Goal: Information Seeking & Learning: Find specific fact

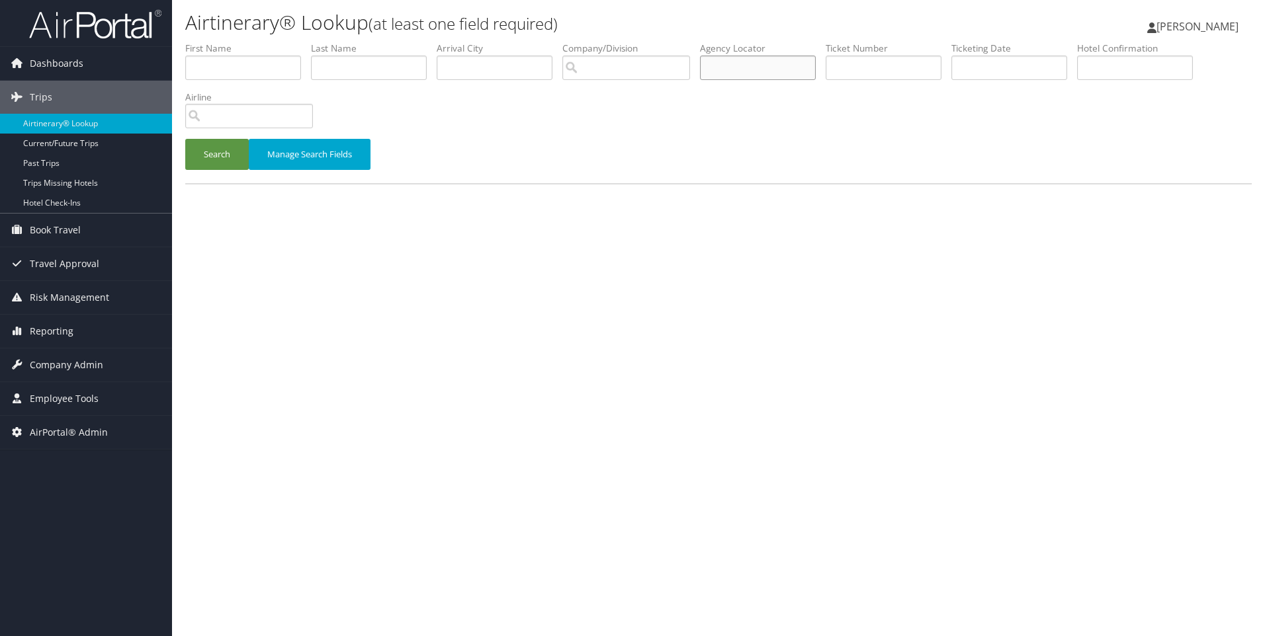
click at [766, 69] on input "text" at bounding box center [758, 68] width 116 height 24
paste input "DNRWQH"
click at [185, 139] on button "Search" at bounding box center [217, 154] width 64 height 31
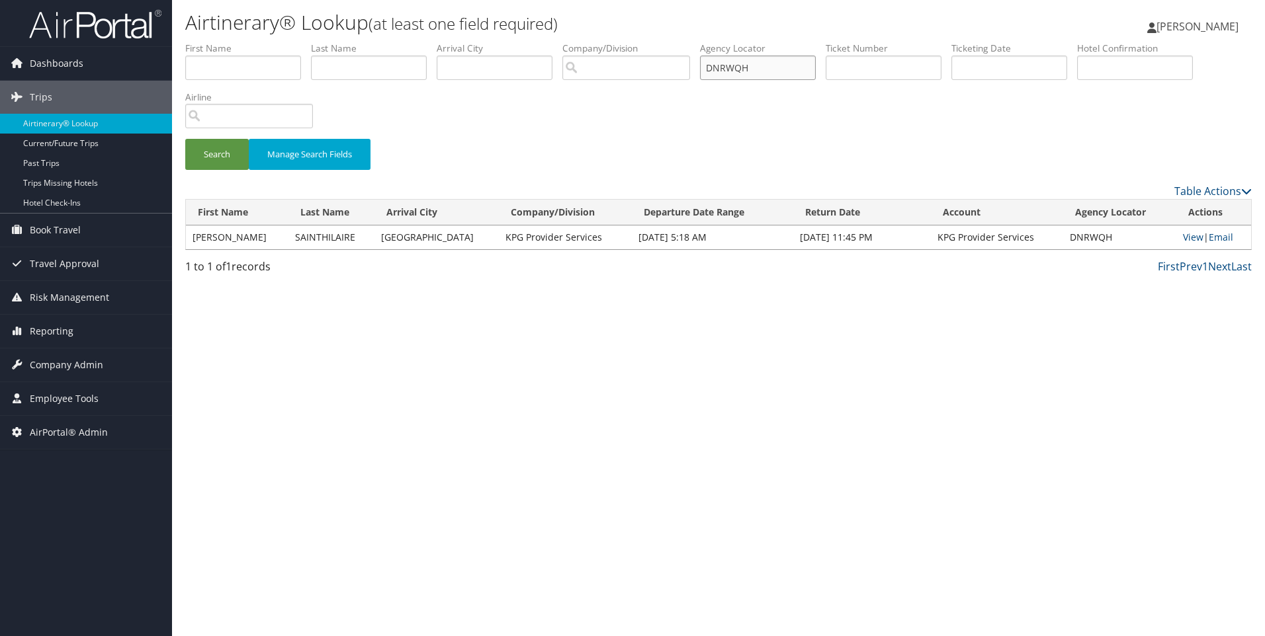
drag, startPoint x: 800, startPoint y: 67, endPoint x: 623, endPoint y: 47, distance: 179.1
click at [623, 42] on ul "First Name Last Name Departure City Arrival City Company/Division Airport/City …" at bounding box center [718, 42] width 1066 height 0
paste input "QPJ"
type input "DNRQPJ"
click at [185, 139] on button "Search" at bounding box center [217, 154] width 64 height 31
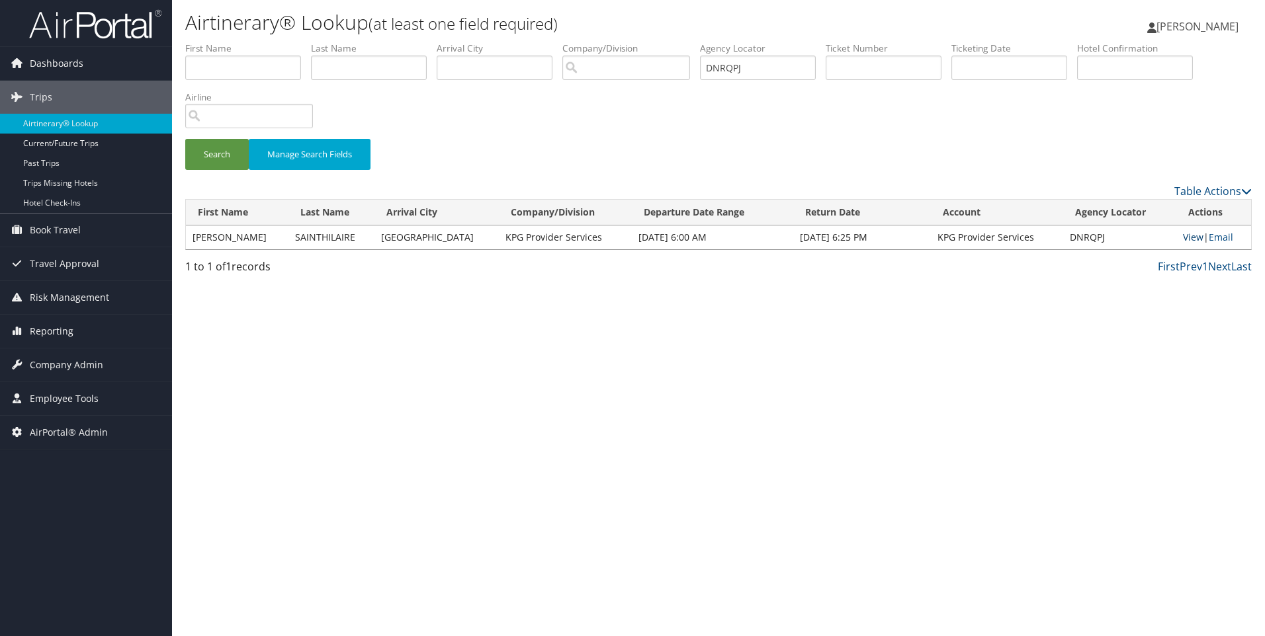
click at [1183, 239] on link "View" at bounding box center [1193, 237] width 21 height 13
click at [81, 328] on link "Reporting" at bounding box center [86, 331] width 172 height 33
click at [79, 374] on span "Company Admin" at bounding box center [66, 365] width 73 height 33
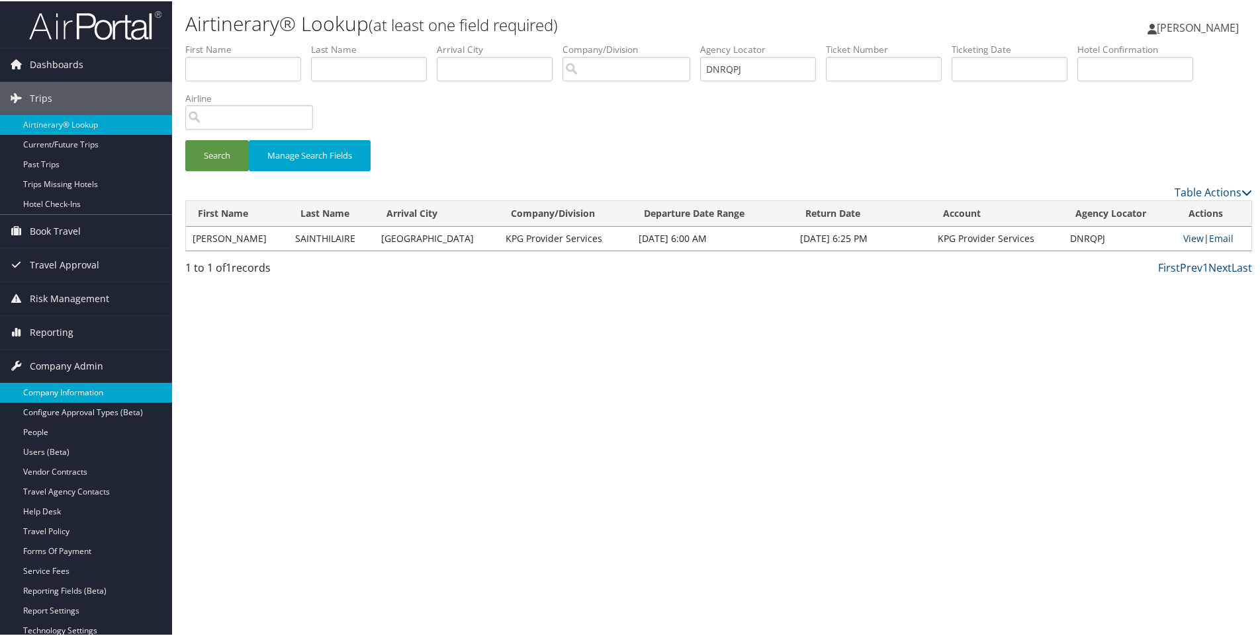
click at [74, 386] on link "Company Information" at bounding box center [86, 392] width 172 height 20
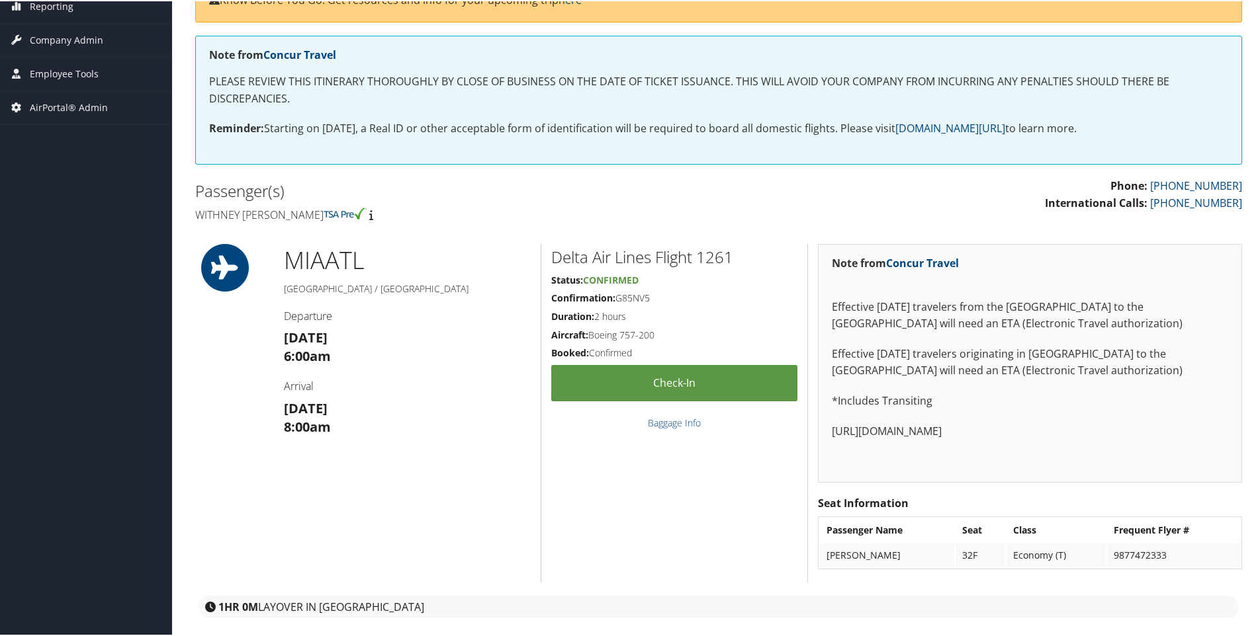
scroll to position [184, 0]
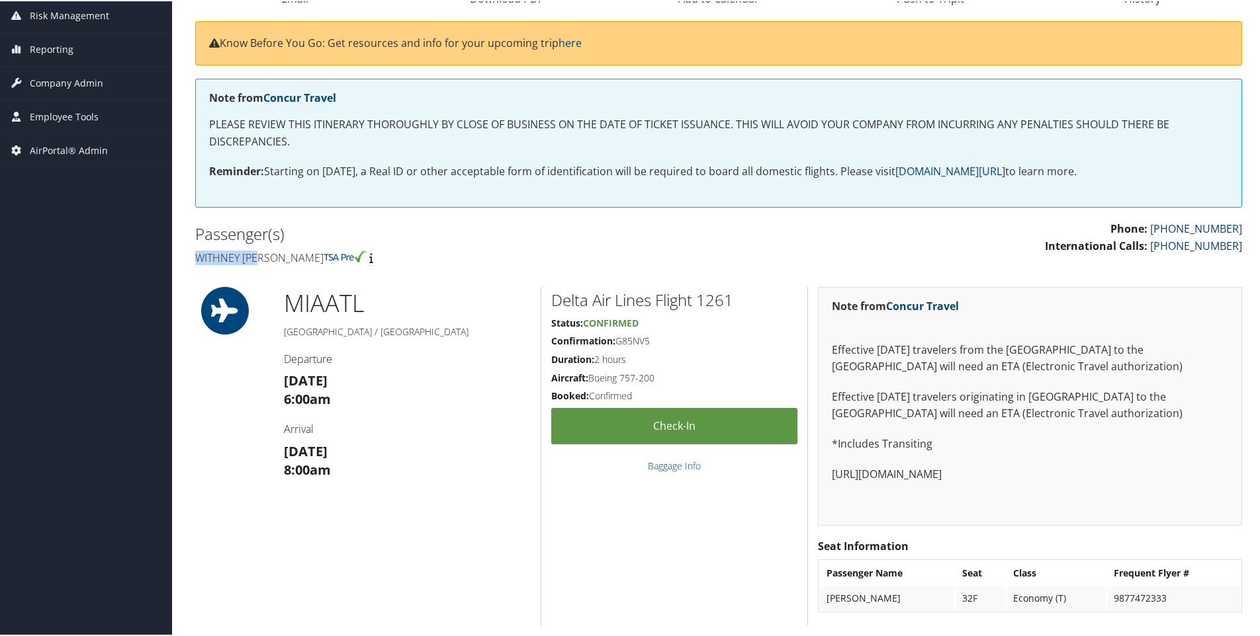
drag, startPoint x: 265, startPoint y: 252, endPoint x: 195, endPoint y: 259, distance: 69.8
click at [195, 259] on h4 "Withney ann Sainthilaire" at bounding box center [451, 256] width 513 height 15
copy h4 "Withney ann"
click at [304, 258] on h4 "Withney ann Sainthilaire" at bounding box center [451, 256] width 513 height 15
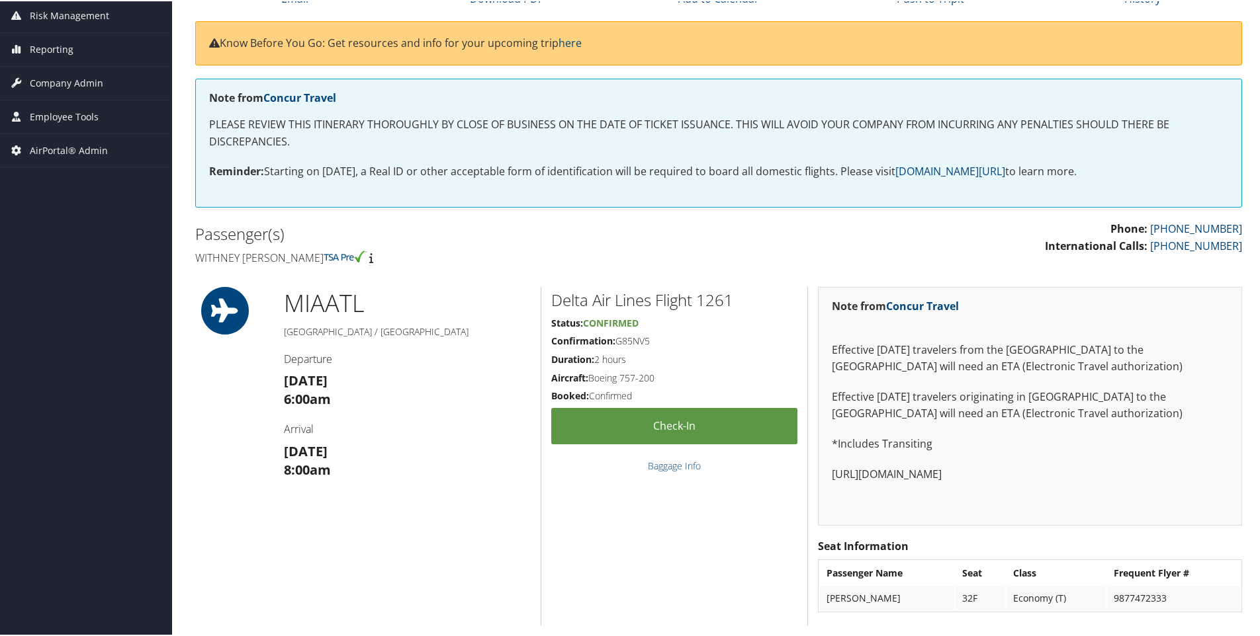
copy h4 "Sainthilaire"
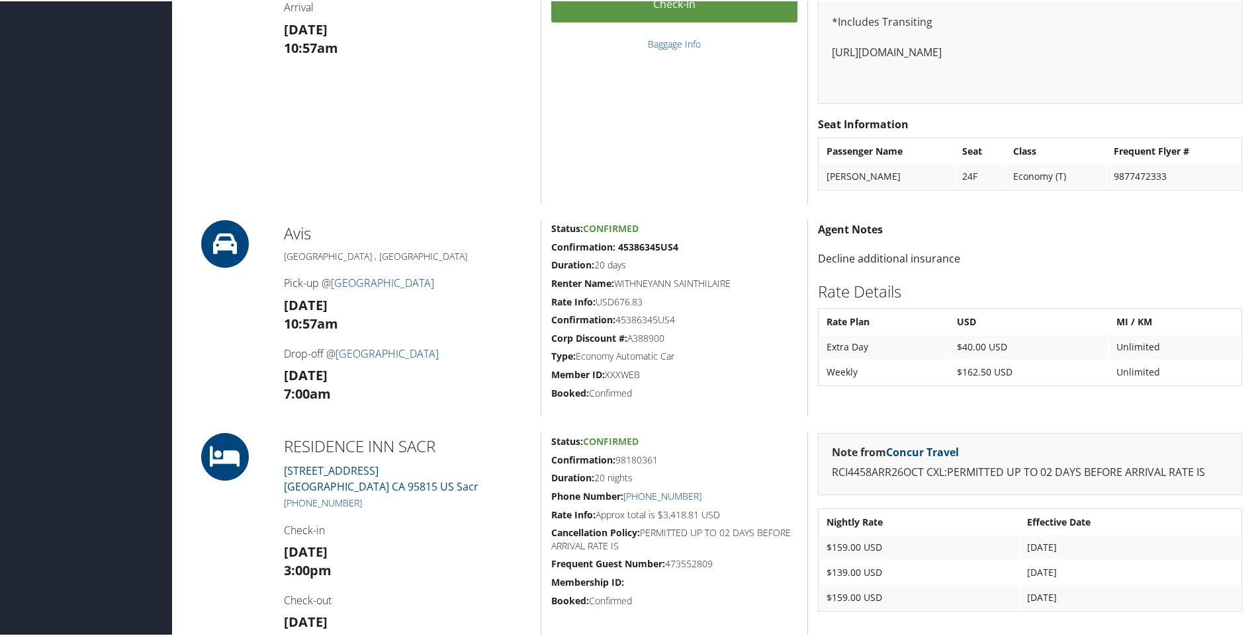
scroll to position [1015, 0]
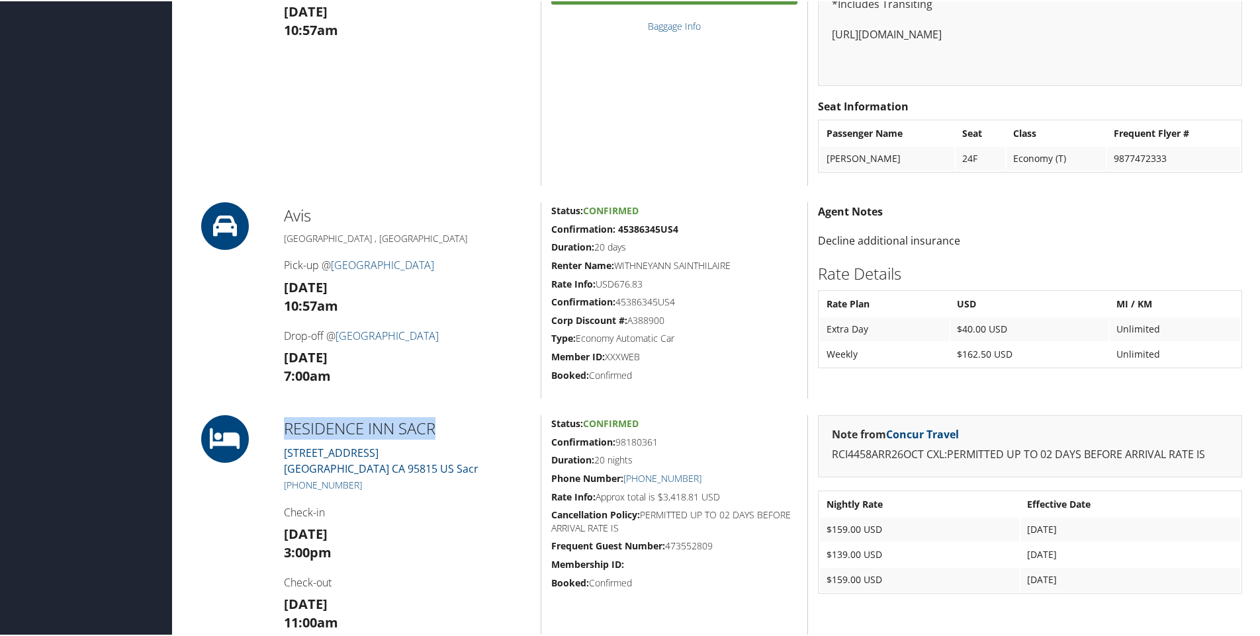
drag, startPoint x: 462, startPoint y: 429, endPoint x: 278, endPoint y: 414, distance: 185.2
click at [278, 414] on div "RESIDENCE INN SACR 500 Leisure Lane Sacramento CA 95815 US Sacr +1 (279) 225-60…" at bounding box center [407, 529] width 267 height 230
copy h2 "RESIDENCE INN SACR"
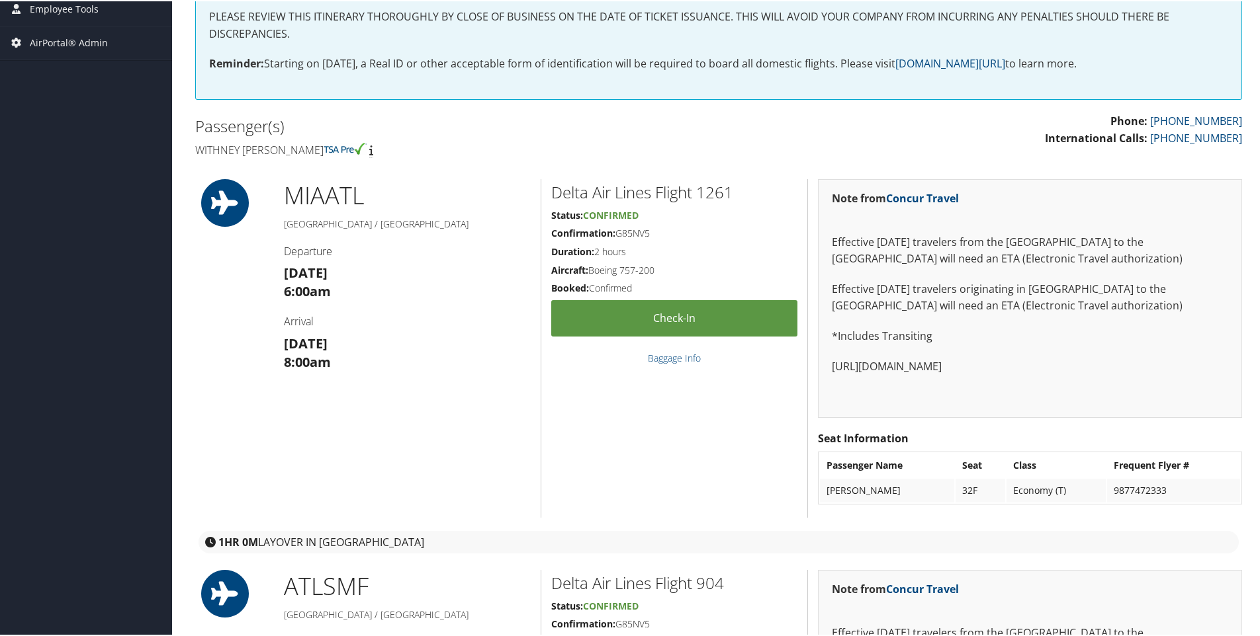
scroll to position [0, 0]
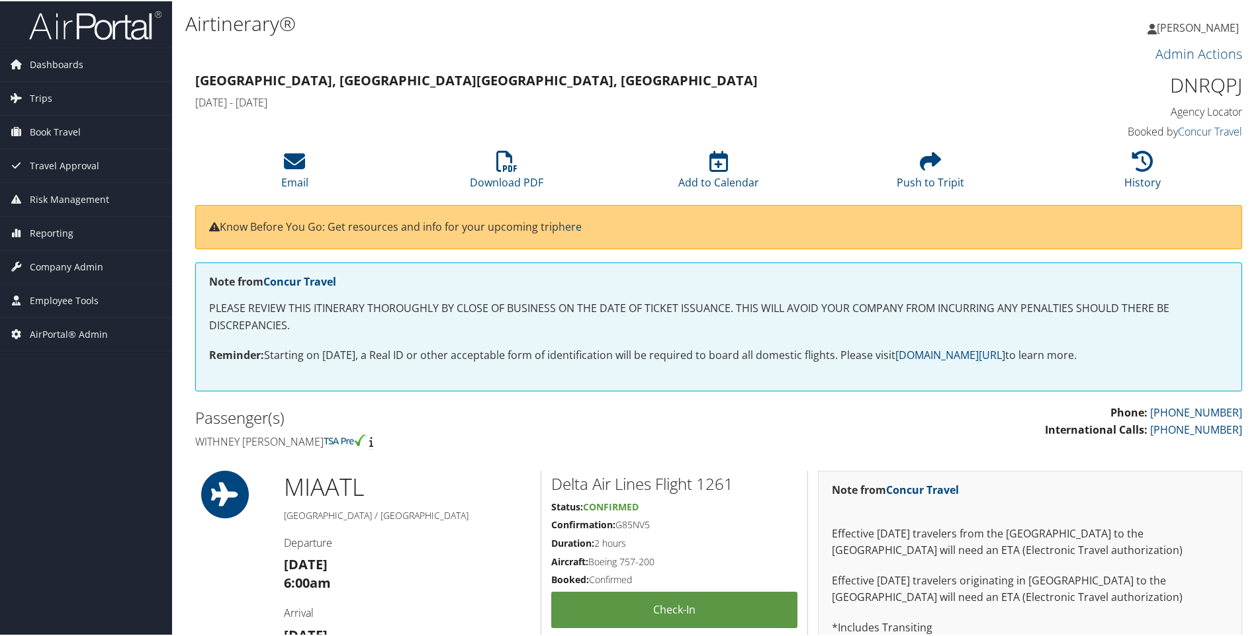
click at [312, 441] on h4 "Withney ann Sainthilaire" at bounding box center [451, 440] width 513 height 15
copy h4 "Sainthilaire"
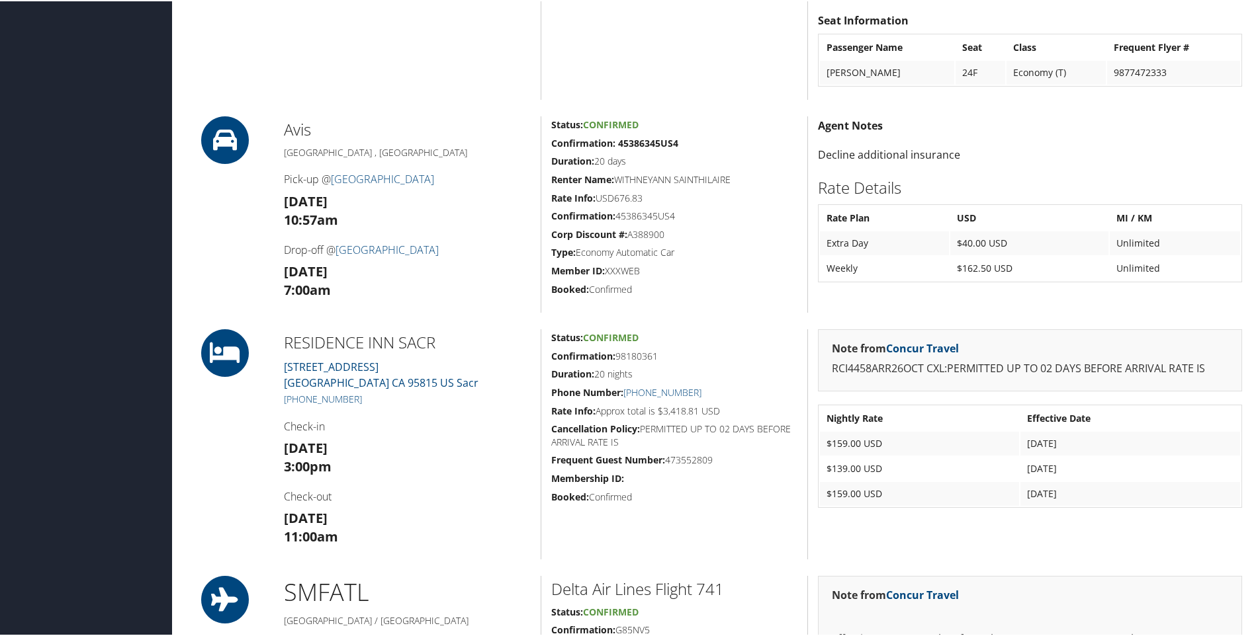
scroll to position [1318, 0]
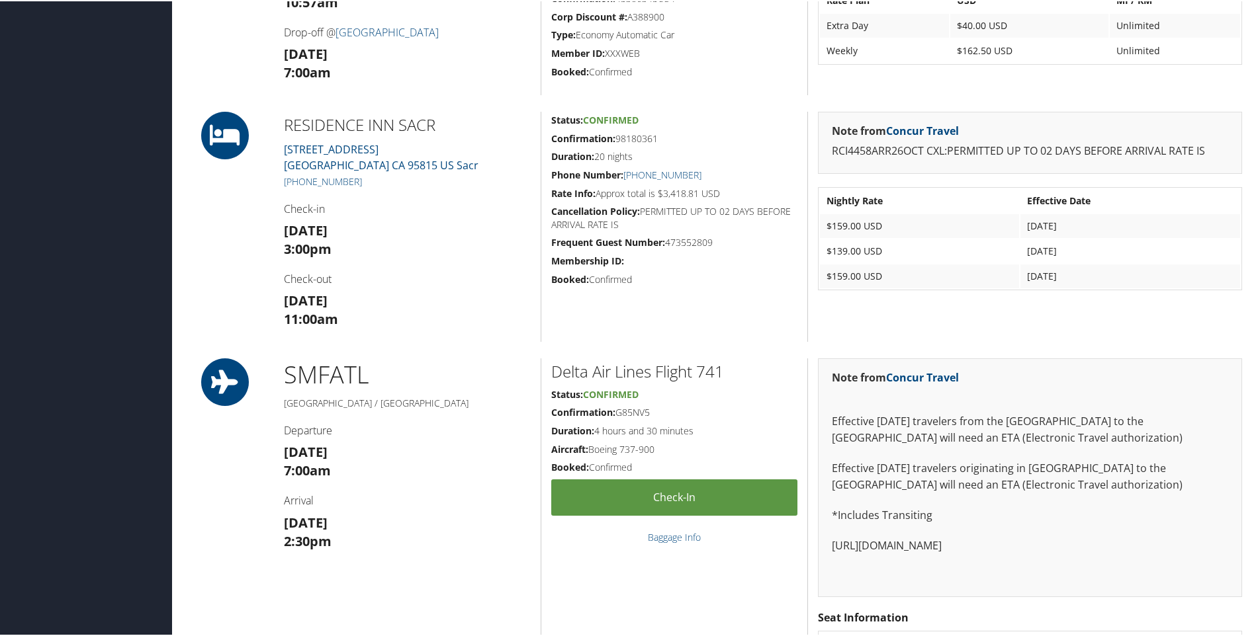
click at [651, 142] on h5 "Confirmation: 98180361" at bounding box center [674, 137] width 246 height 13
copy h5 "98180361"
drag, startPoint x: 451, startPoint y: 163, endPoint x: 283, endPoint y: 146, distance: 168.9
drag, startPoint x: 283, startPoint y: 146, endPoint x: 527, endPoint y: 180, distance: 245.9
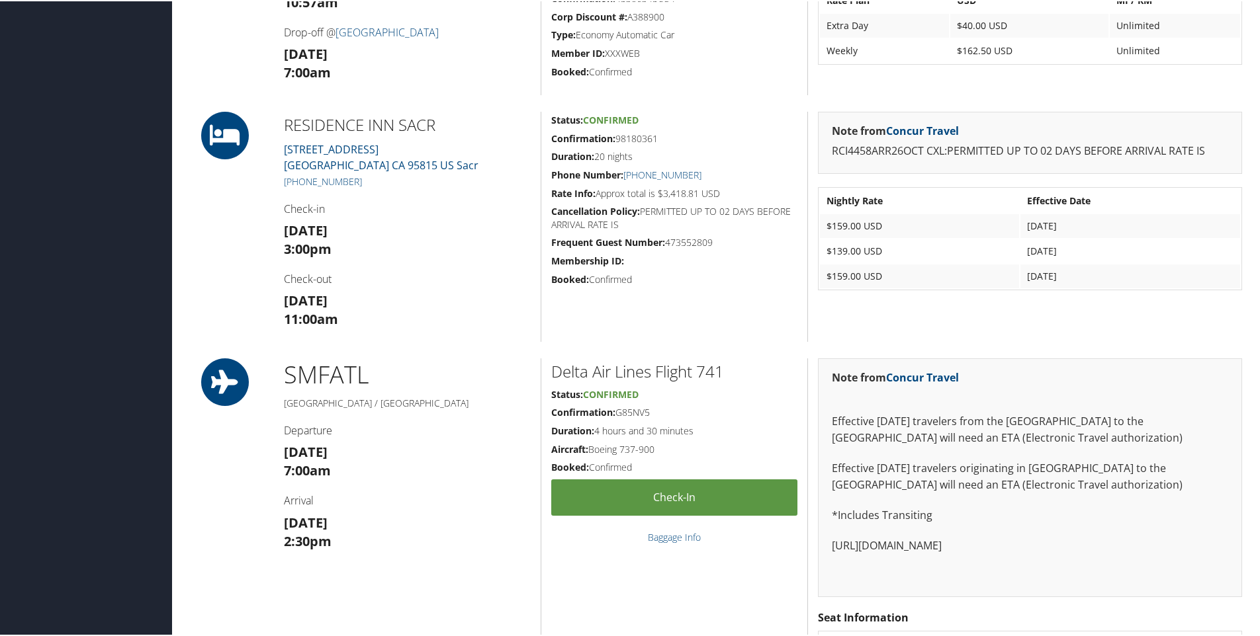
click at [527, 180] on h5 "[PHONE_NUMBER]" at bounding box center [407, 180] width 247 height 13
drag, startPoint x: 448, startPoint y: 157, endPoint x: 279, endPoint y: 151, distance: 168.8
click at [279, 151] on div "RESIDENCE INN SACR 500 Leisure Lane Sacramento CA 95815 US Sacr +1 (279) 225-60…" at bounding box center [407, 225] width 267 height 230
copy link "500 Leisure Lane Sacramento CA 95815 US Sacr"
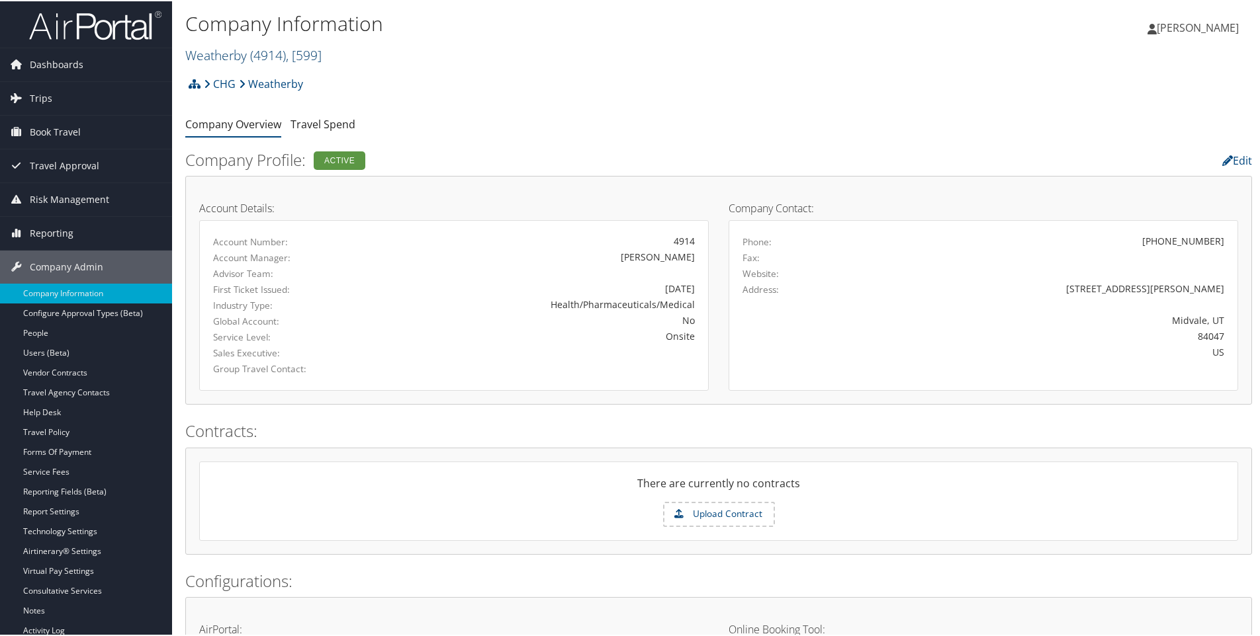
click at [255, 52] on span "( 4914 )" at bounding box center [268, 54] width 36 height 18
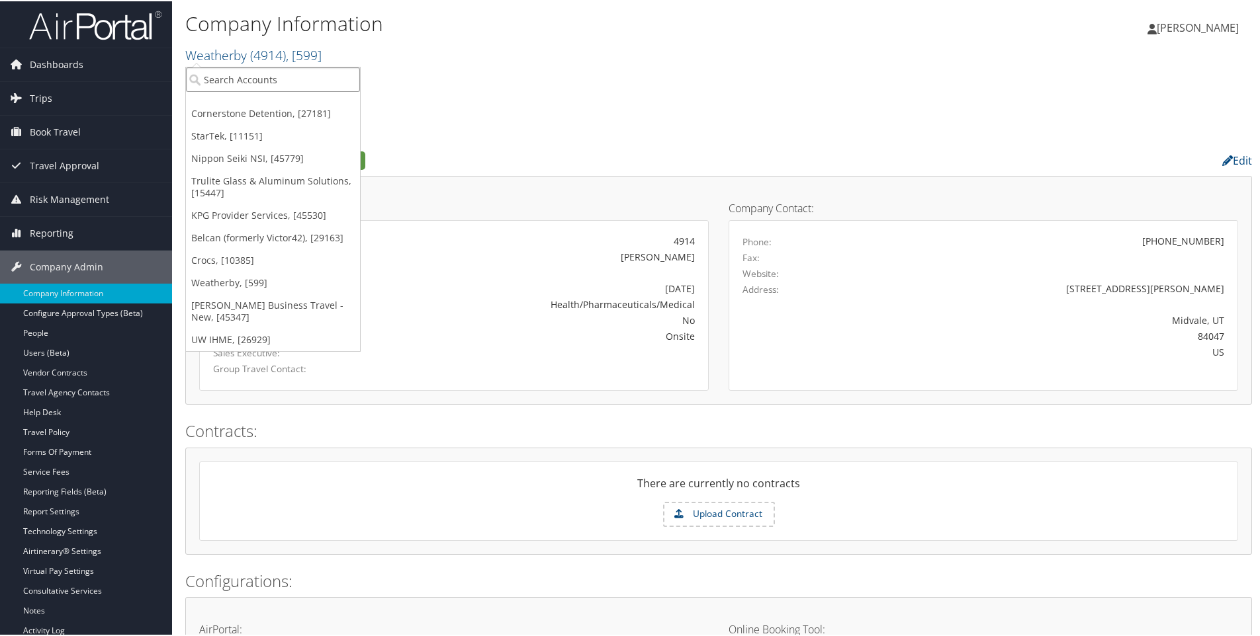
click at [275, 72] on input "search" at bounding box center [273, 78] width 174 height 24
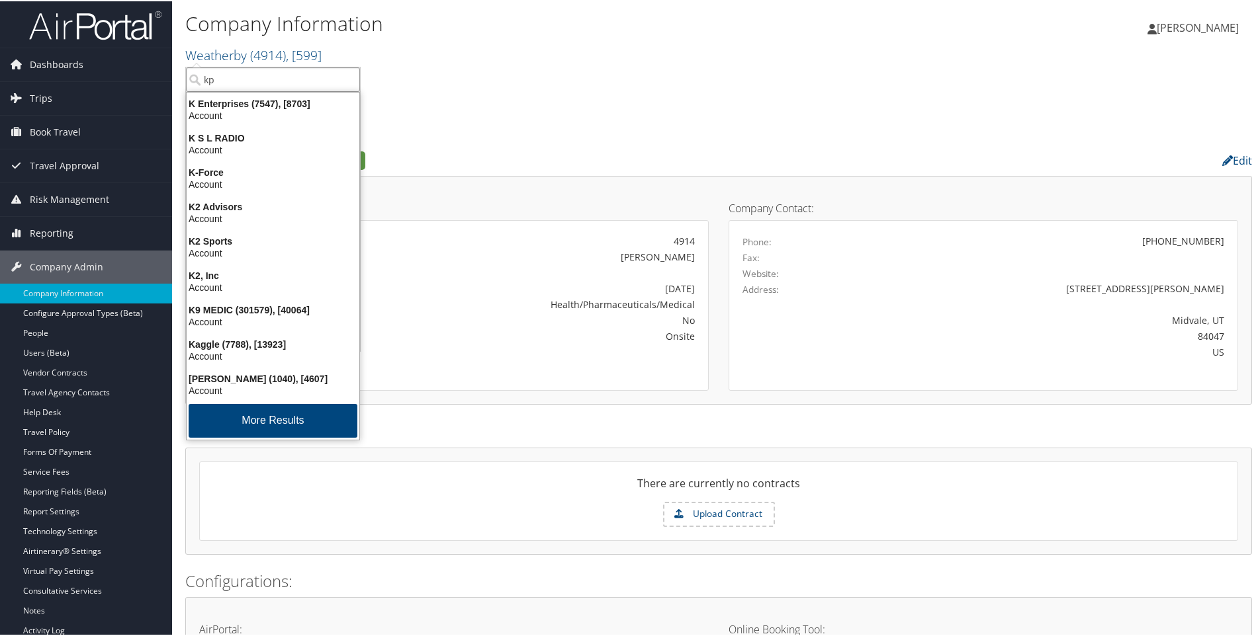
type input "kpg"
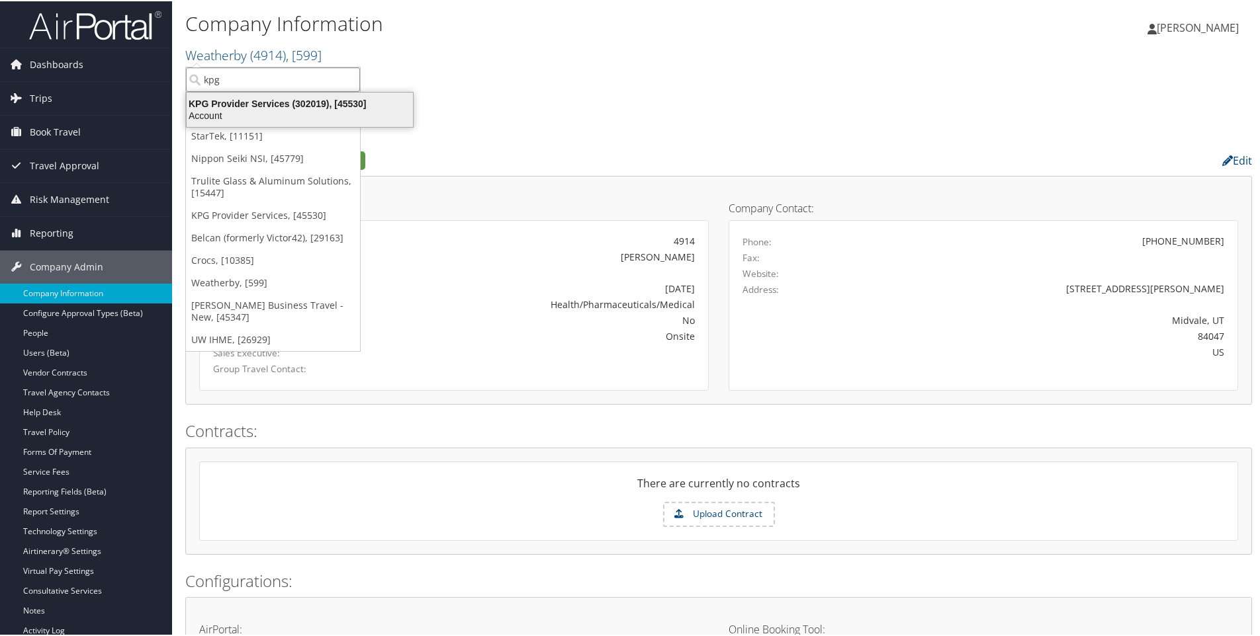
click at [286, 113] on div "Account" at bounding box center [300, 114] width 242 height 12
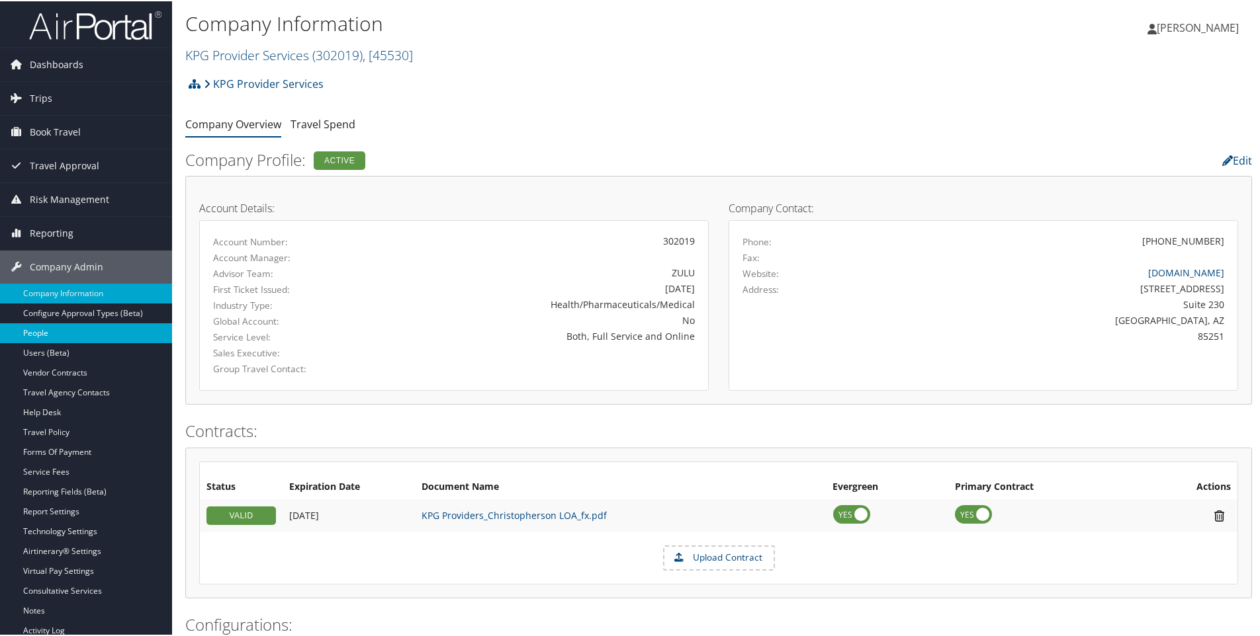
click at [85, 323] on link "People" at bounding box center [86, 332] width 172 height 20
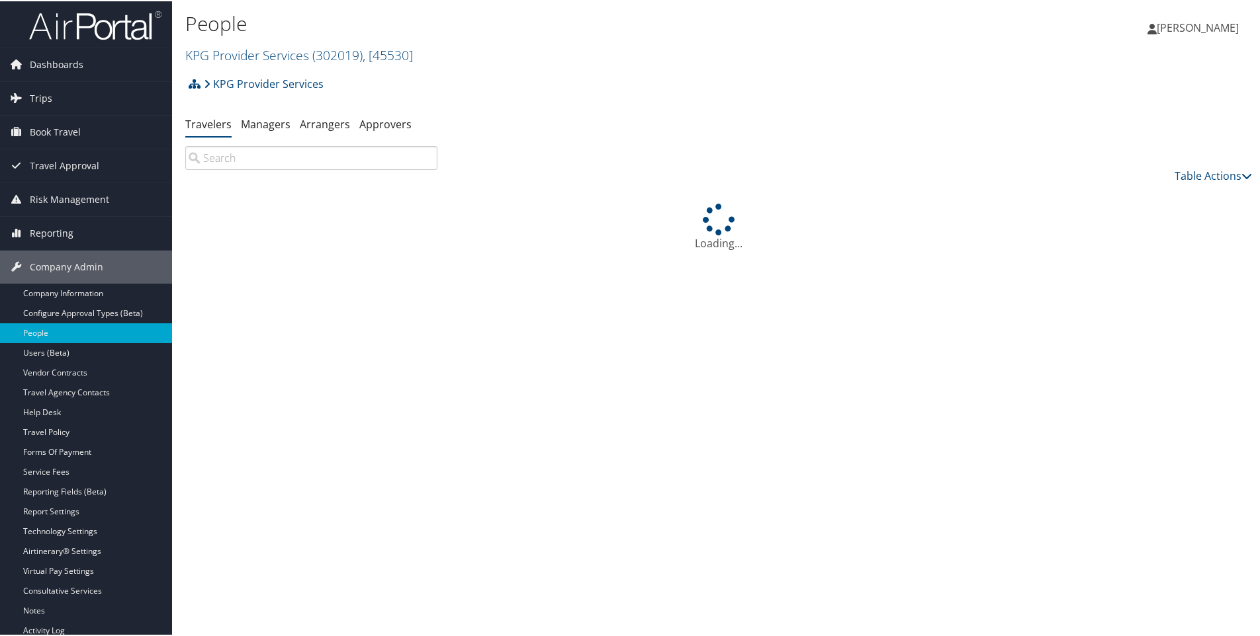
click at [247, 151] on input "search" at bounding box center [311, 157] width 252 height 24
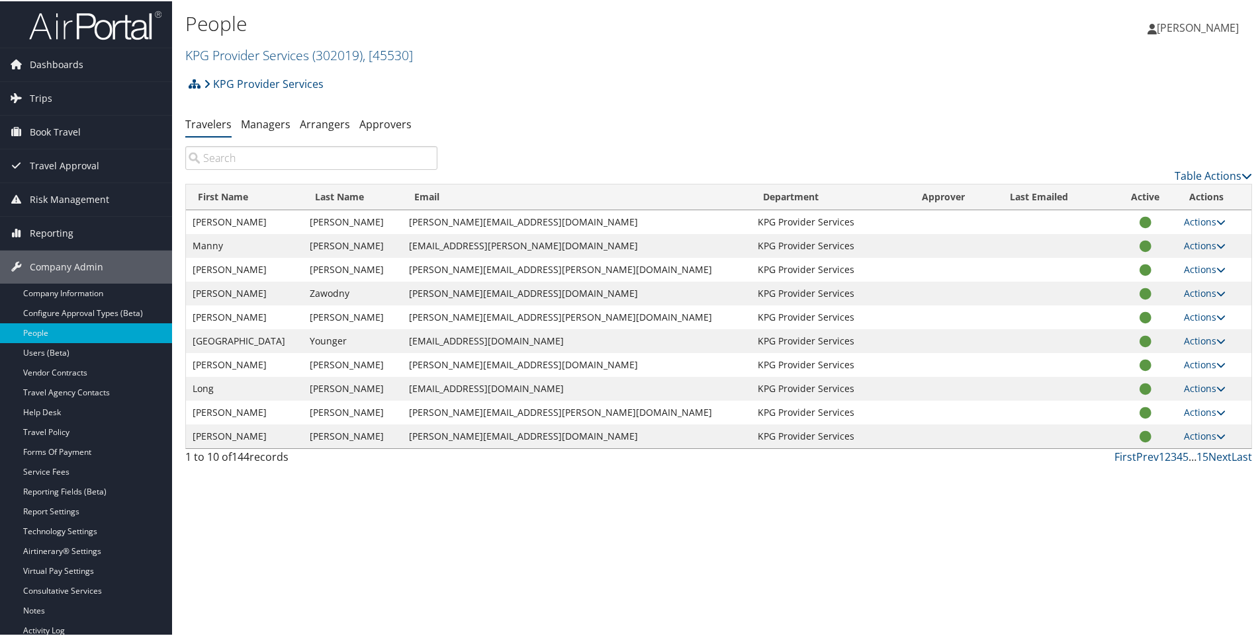
paste input "Sainthilaire"
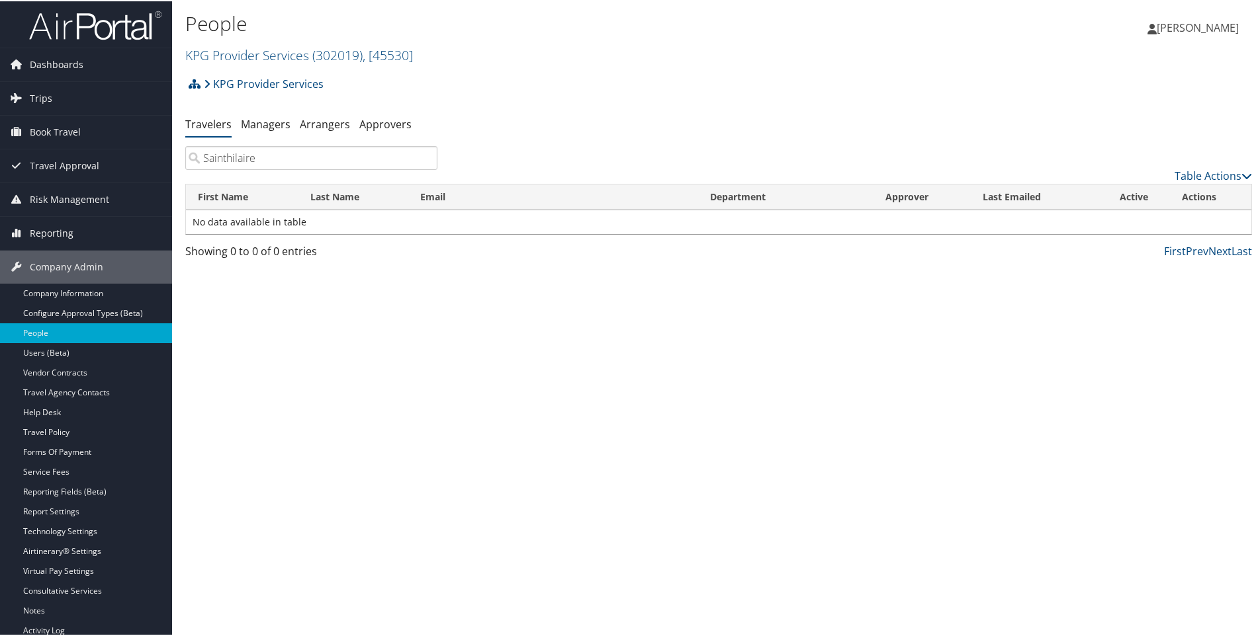
type input "Sainthilaire"
drag, startPoint x: 196, startPoint y: 166, endPoint x: 163, endPoint y: 157, distance: 34.3
click at [163, 157] on div "Dashboards AirPortal 360™ (Manager) AirPortal 360™ (Agent) My Travel Dashboard …" at bounding box center [632, 318] width 1265 height 636
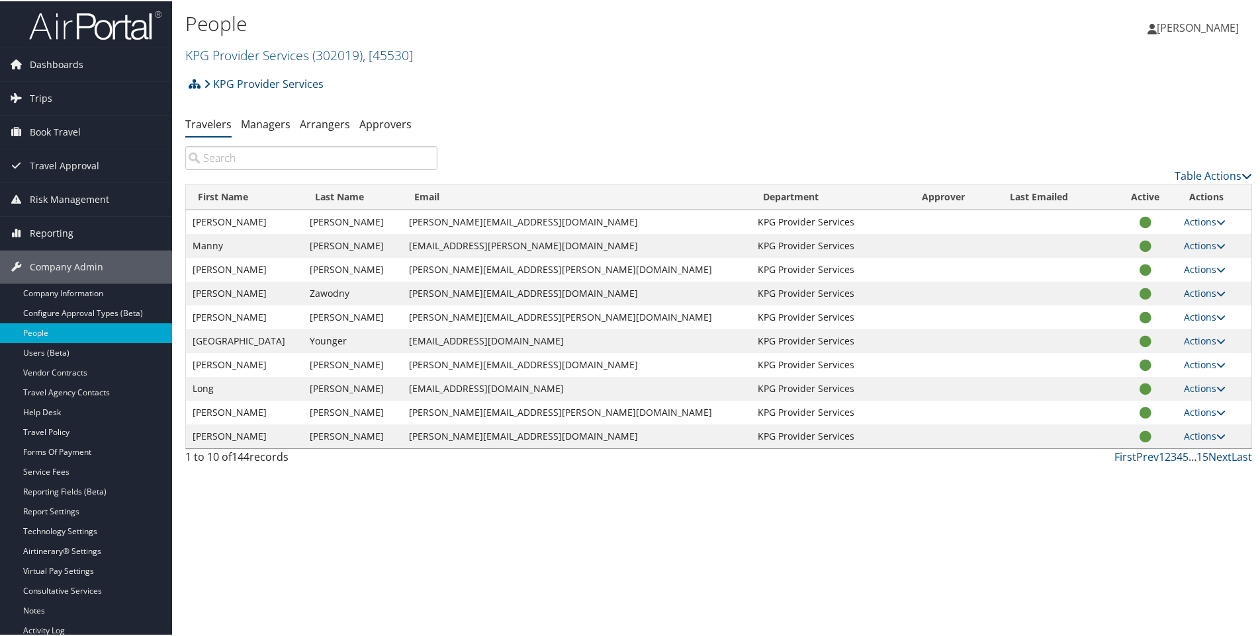
paste input "Sainthilaire"
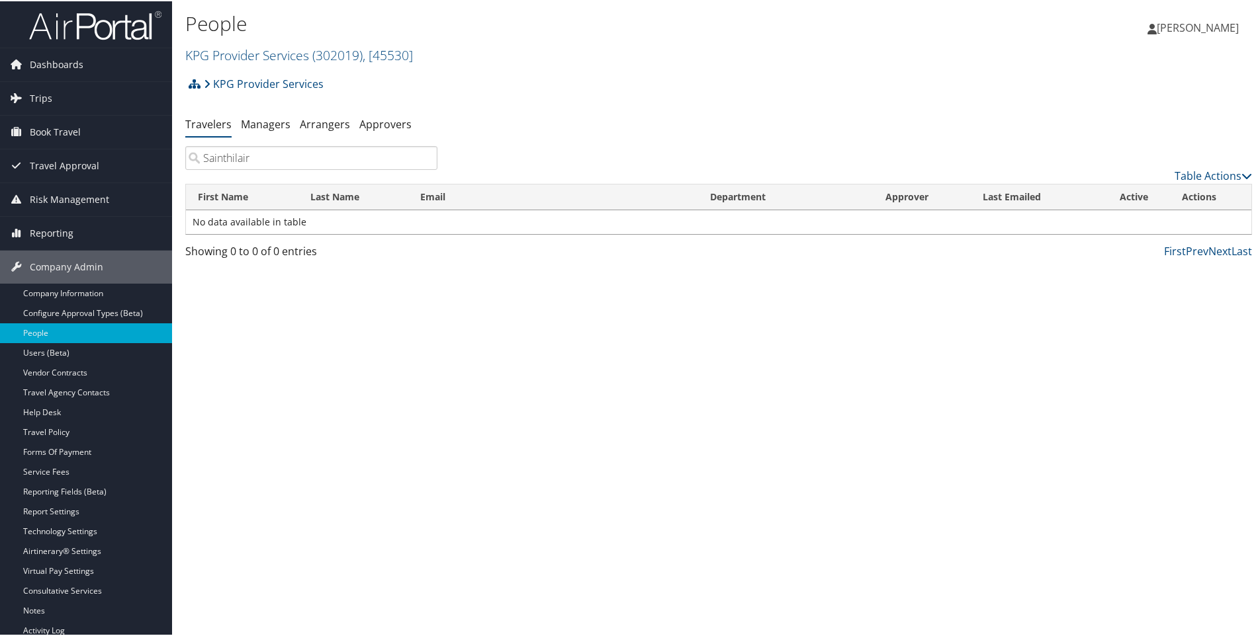
type input "Sainthilair"
click at [89, 103] on link "Trips" at bounding box center [86, 97] width 172 height 33
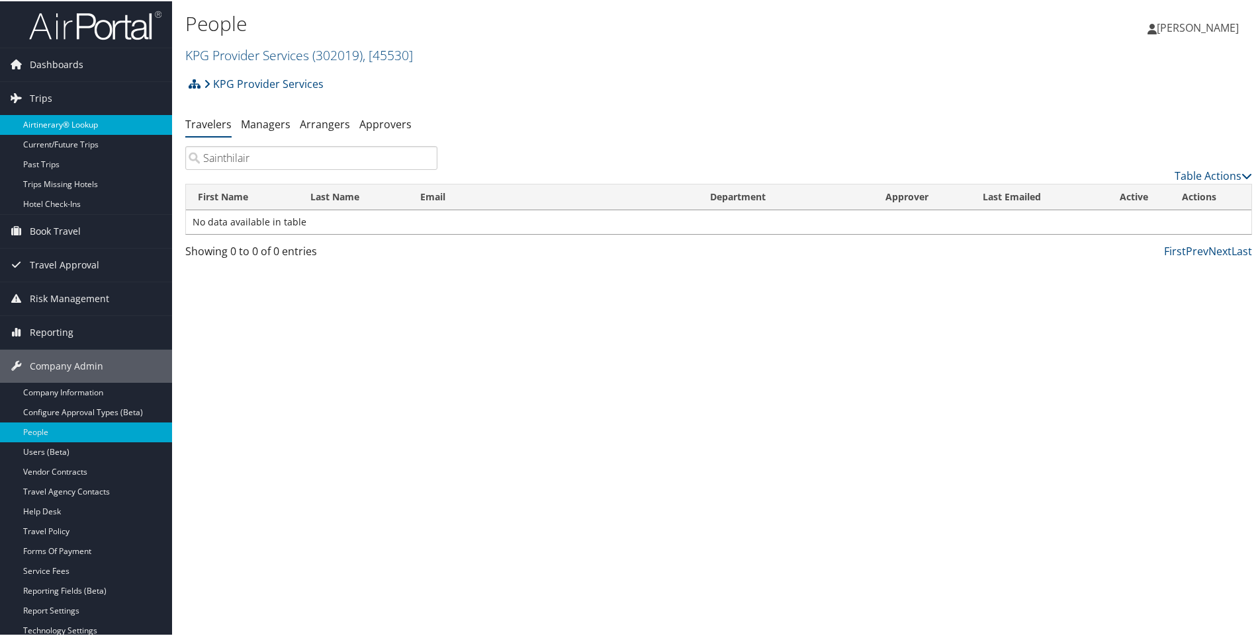
click at [83, 122] on link "Airtinerary® Lookup" at bounding box center [86, 124] width 172 height 20
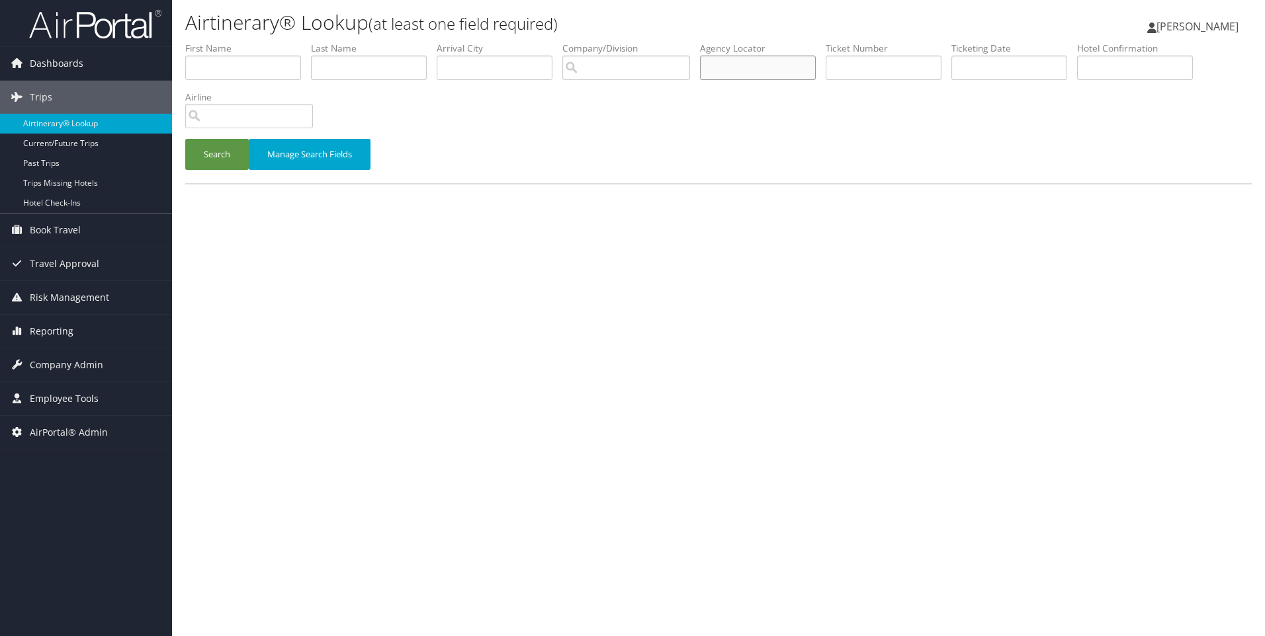
click at [767, 76] on input "text" at bounding box center [758, 68] width 116 height 24
paste input "DNRWQH"
type input "DNRWQH"
click at [185, 139] on button "Search" at bounding box center [217, 154] width 64 height 31
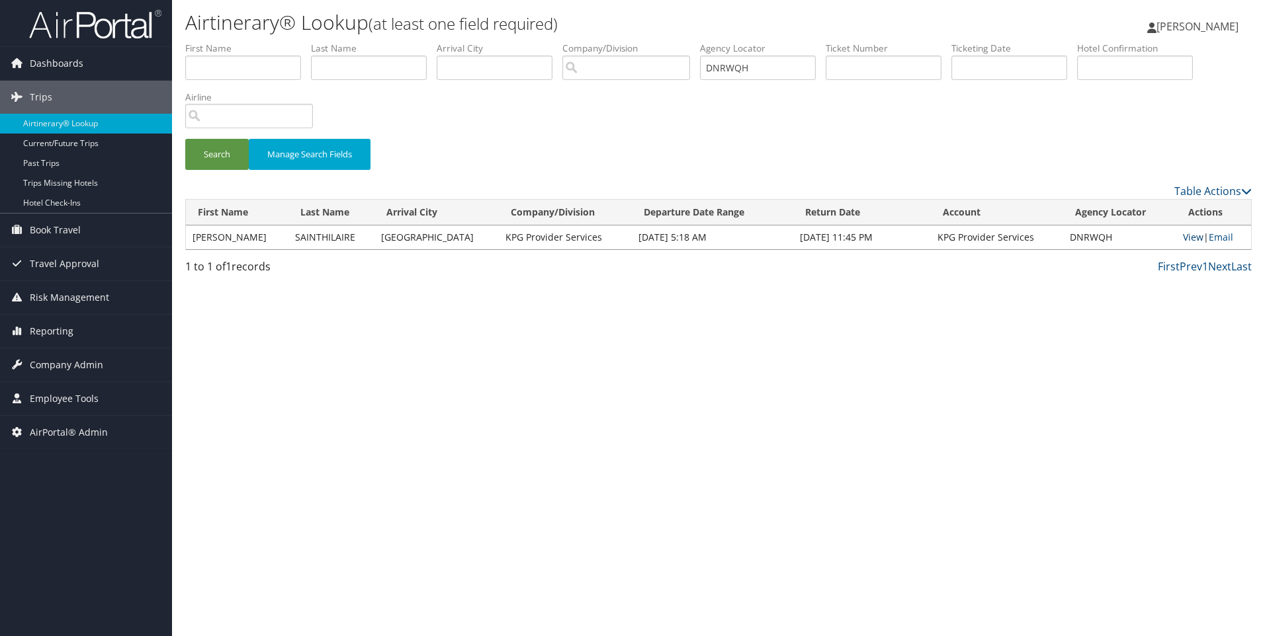
click at [1193, 237] on link "View" at bounding box center [1193, 237] width 21 height 13
